Goal: Task Accomplishment & Management: Use online tool/utility

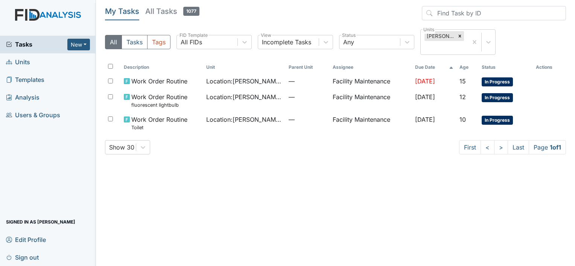
click at [459, 35] on icon at bounding box center [459, 35] width 5 height 5
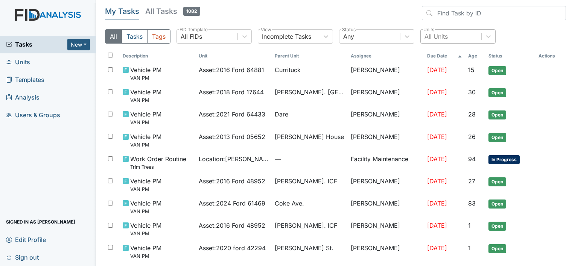
click at [428, 33] on div "All Units" at bounding box center [435, 36] width 23 height 9
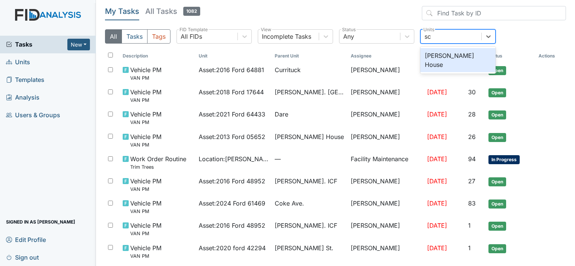
type input "sco"
click at [445, 55] on div "[PERSON_NAME] House" at bounding box center [457, 60] width 75 height 24
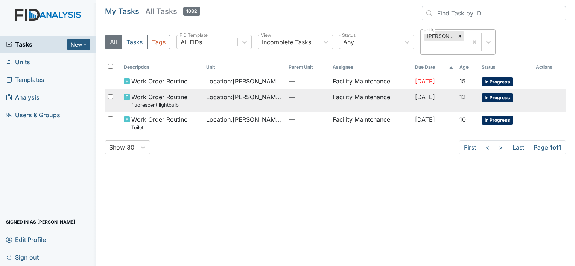
click at [179, 97] on span "Work Order Routine fluorescent lightbulb" at bounding box center [159, 101] width 56 height 16
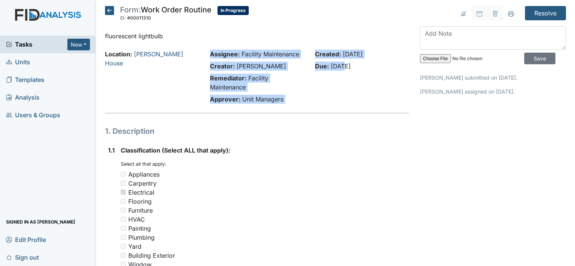
drag, startPoint x: 0, startPoint y: 0, endPoint x: 341, endPoint y: 74, distance: 349.2
click at [341, 74] on div "Location: [PERSON_NAME][GEOGRAPHIC_DATA] Assignee: Facility Maintenance Creator…" at bounding box center [256, 78] width 315 height 57
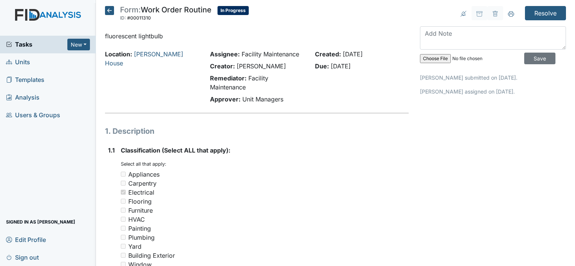
click at [448, 31] on textarea at bounding box center [493, 37] width 146 height 23
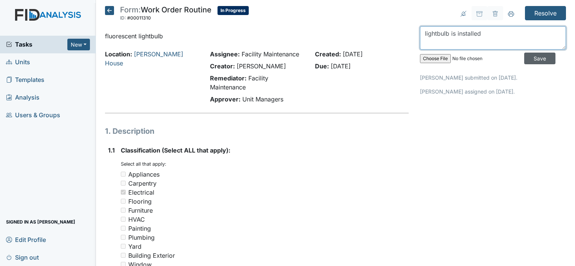
type textarea "lightbulb is installed"
click at [527, 55] on input "Save" at bounding box center [539, 59] width 31 height 12
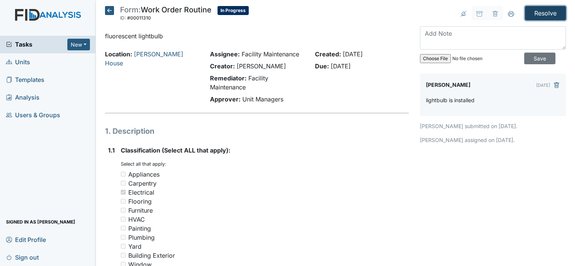
click at [534, 12] on input "Resolve" at bounding box center [545, 13] width 41 height 14
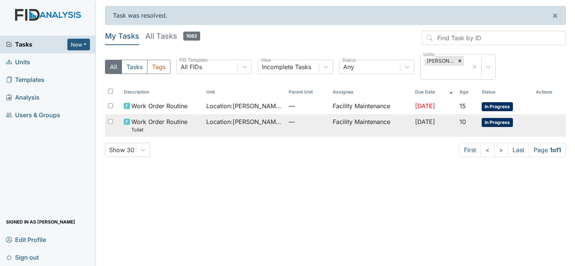
click at [236, 122] on span "Location : [PERSON_NAME][GEOGRAPHIC_DATA]" at bounding box center [244, 121] width 76 height 9
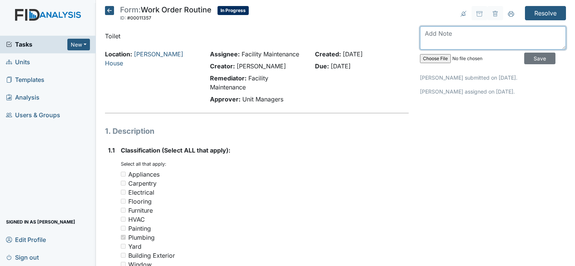
click at [423, 30] on textarea at bounding box center [493, 37] width 146 height 23
type textarea "toilet is reinstalled not rocking or moving"
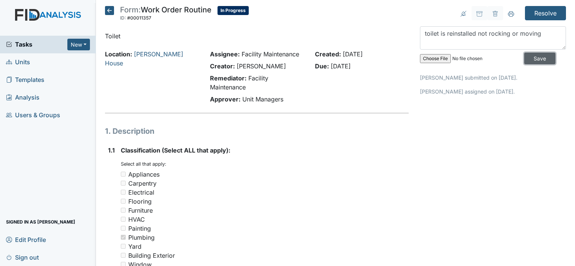
click at [524, 54] on input "Save" at bounding box center [539, 59] width 31 height 12
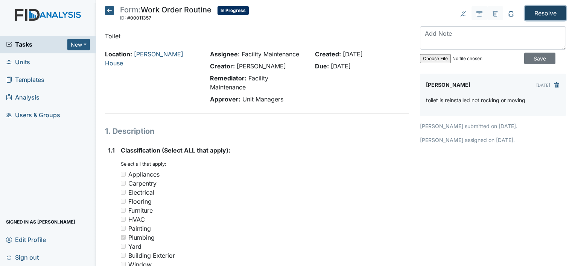
click at [541, 7] on input "Resolve" at bounding box center [545, 13] width 41 height 14
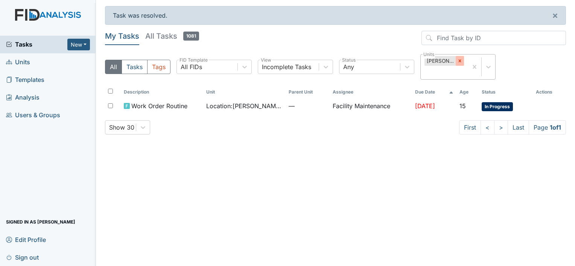
click at [458, 60] on icon at bounding box center [459, 60] width 5 height 5
